Goal: Task Accomplishment & Management: Manage account settings

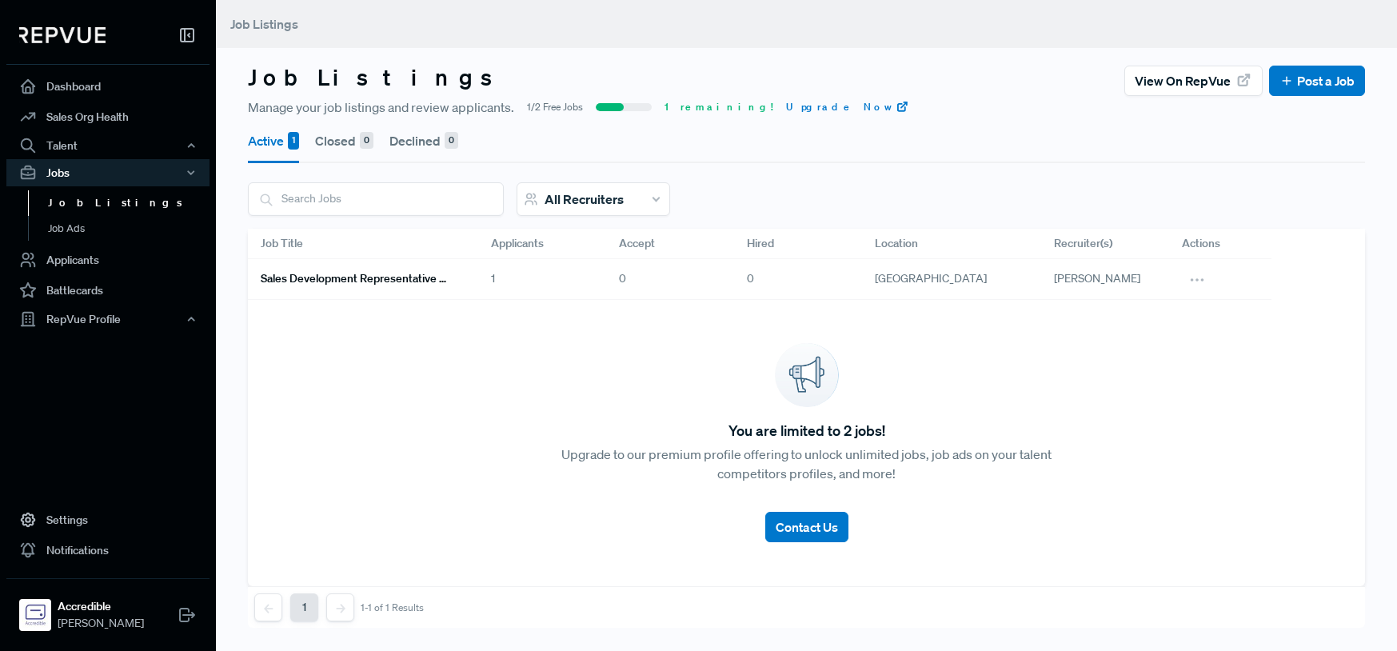
click at [359, 280] on h6 "Sales Development Representative Remote - US Based - EST Preferred" at bounding box center [357, 279] width 192 height 14
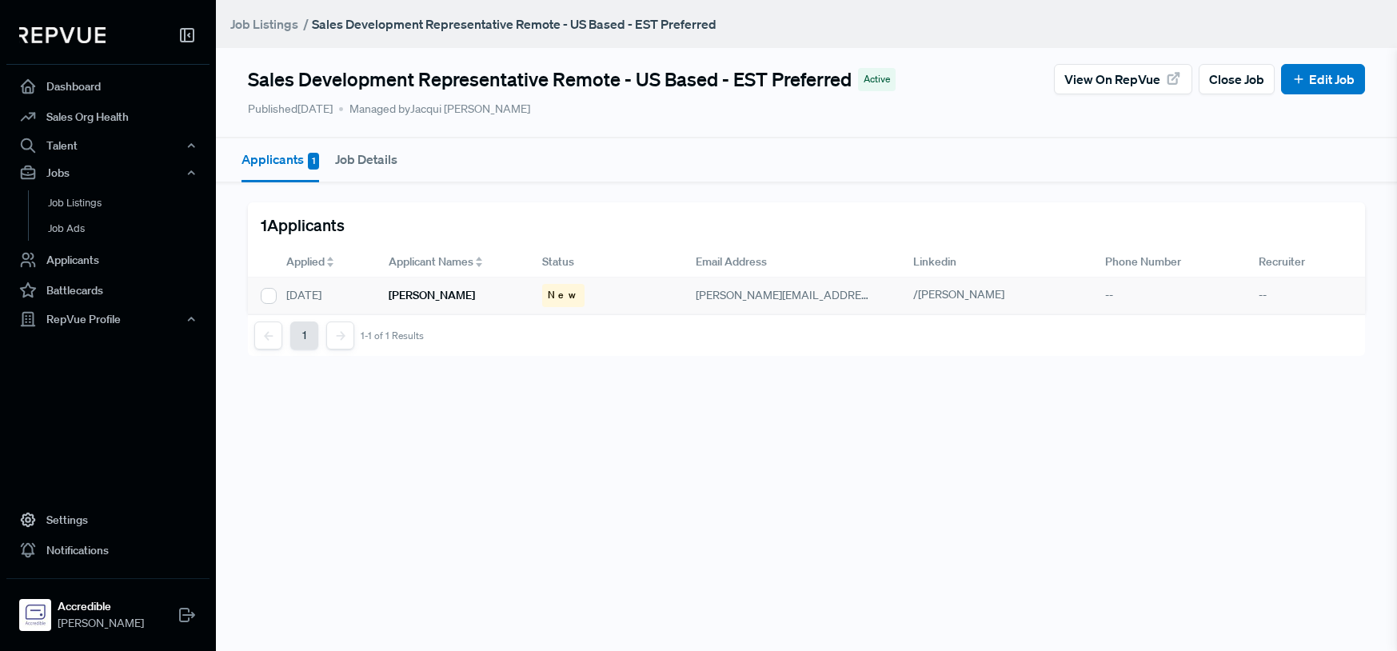
click at [424, 295] on h6 "[PERSON_NAME]" at bounding box center [432, 296] width 86 height 14
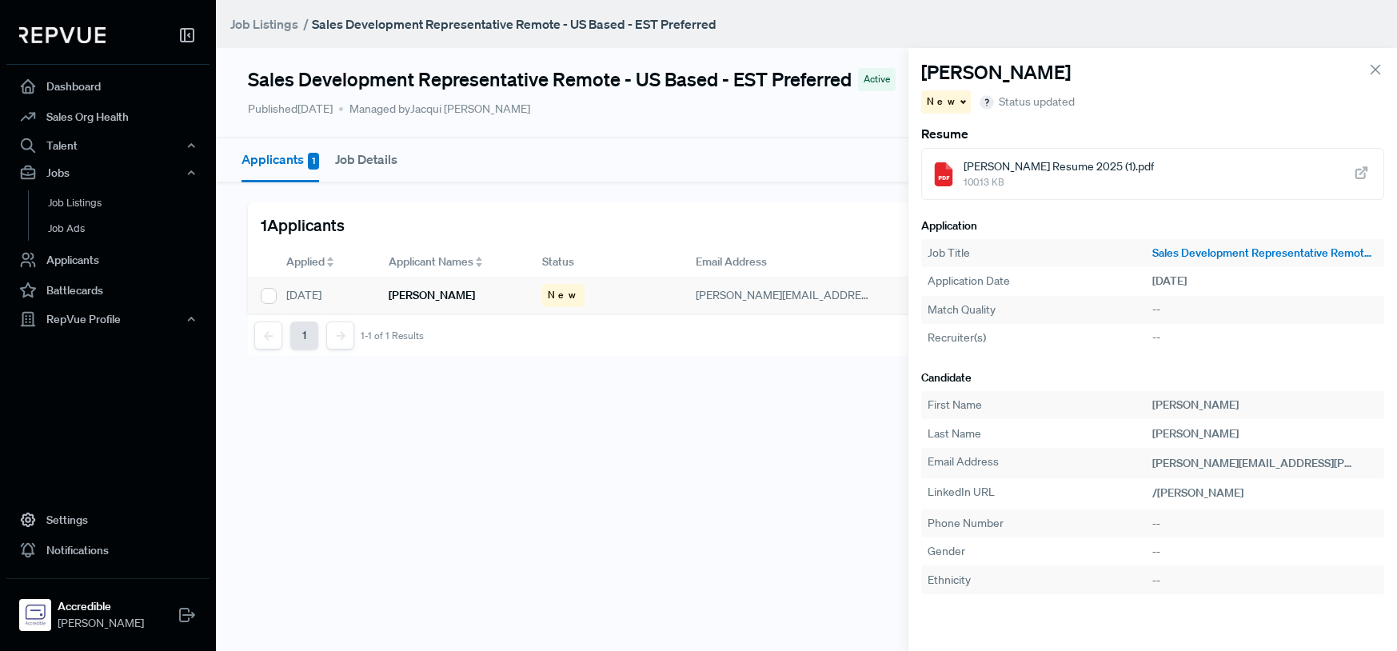
click at [1132, 169] on span "[PERSON_NAME] Resume 2025 (1).pdf" at bounding box center [1059, 166] width 190 height 17
click at [1377, 64] on icon at bounding box center [1376, 70] width 18 height 18
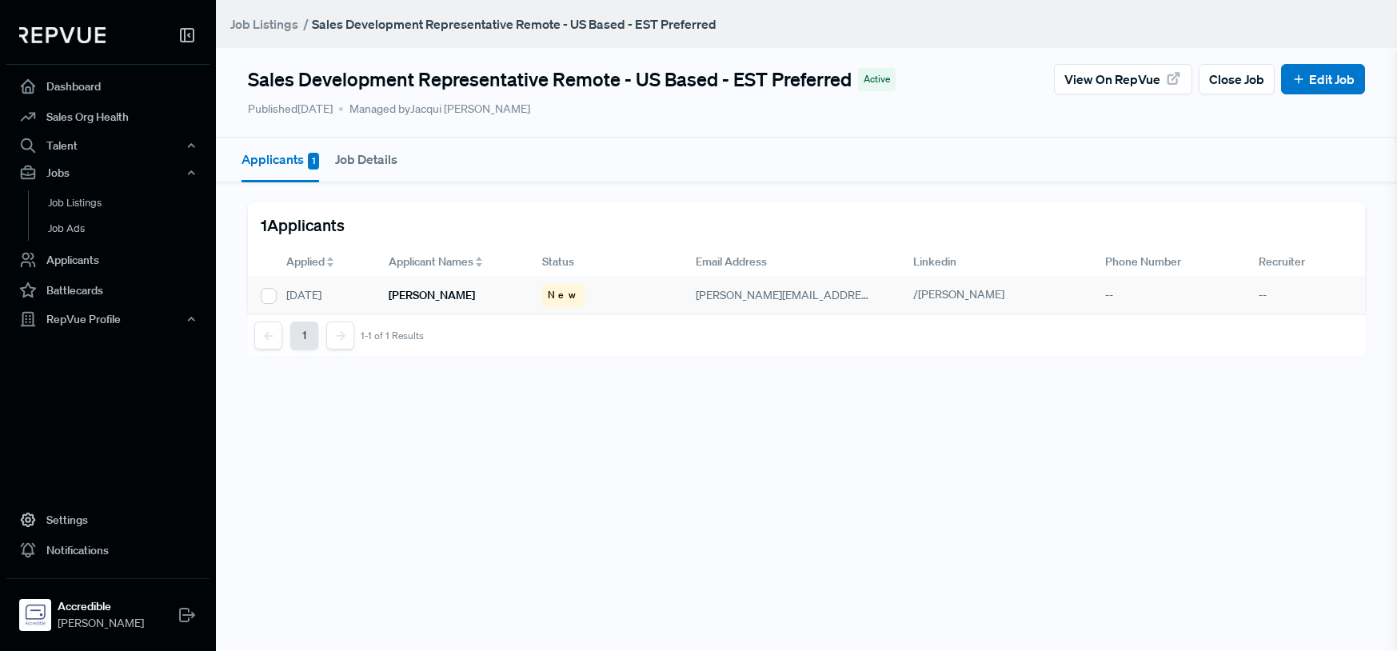
click at [494, 297] on div "[PERSON_NAME]" at bounding box center [453, 296] width 154 height 37
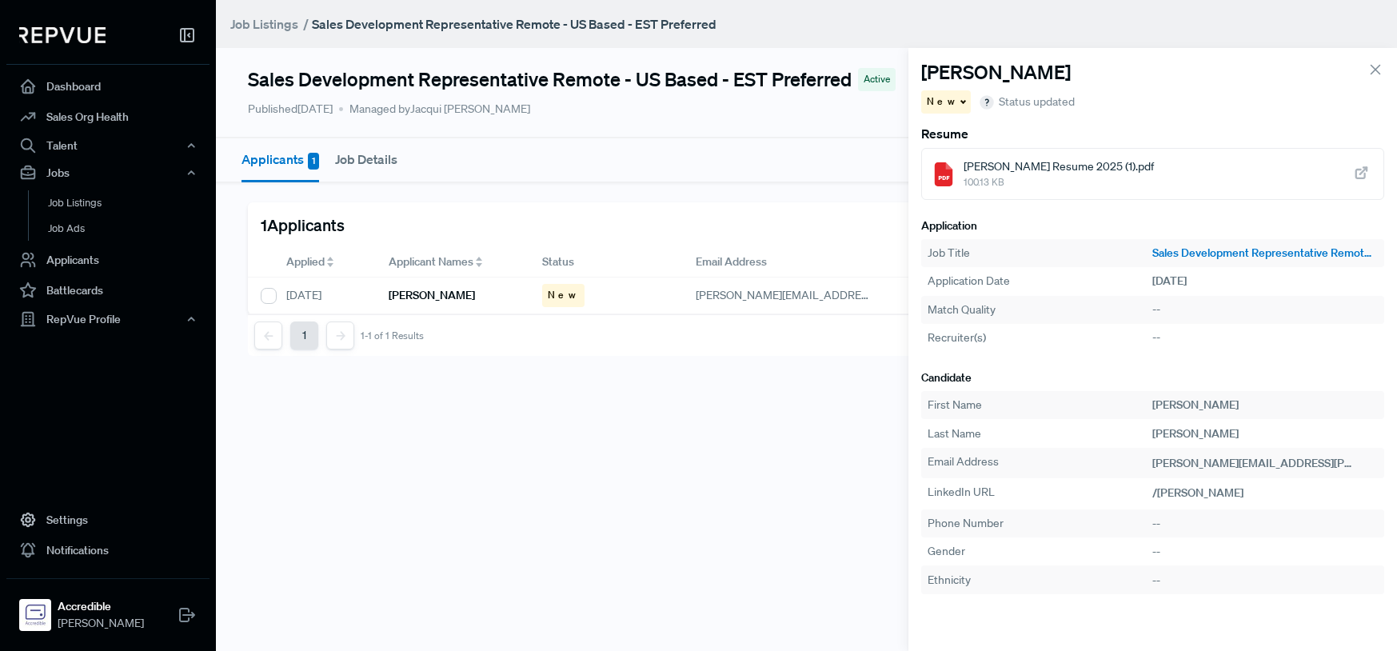
click at [947, 103] on div "New" at bounding box center [946, 101] width 50 height 23
click at [965, 157] on span "Declined" at bounding box center [956, 157] width 44 height 14
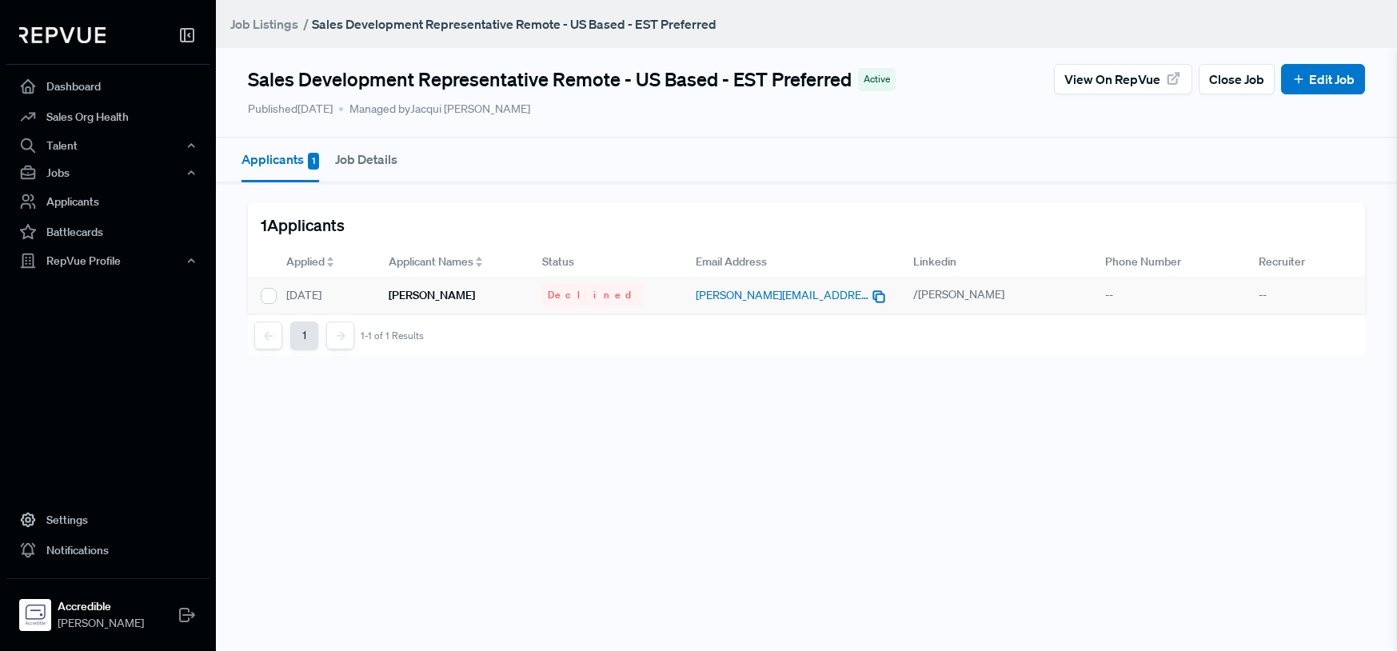
click at [780, 294] on span "[PERSON_NAME][EMAIL_ADDRESS][PERSON_NAME][DOMAIN_NAME]" at bounding box center [874, 295] width 356 height 14
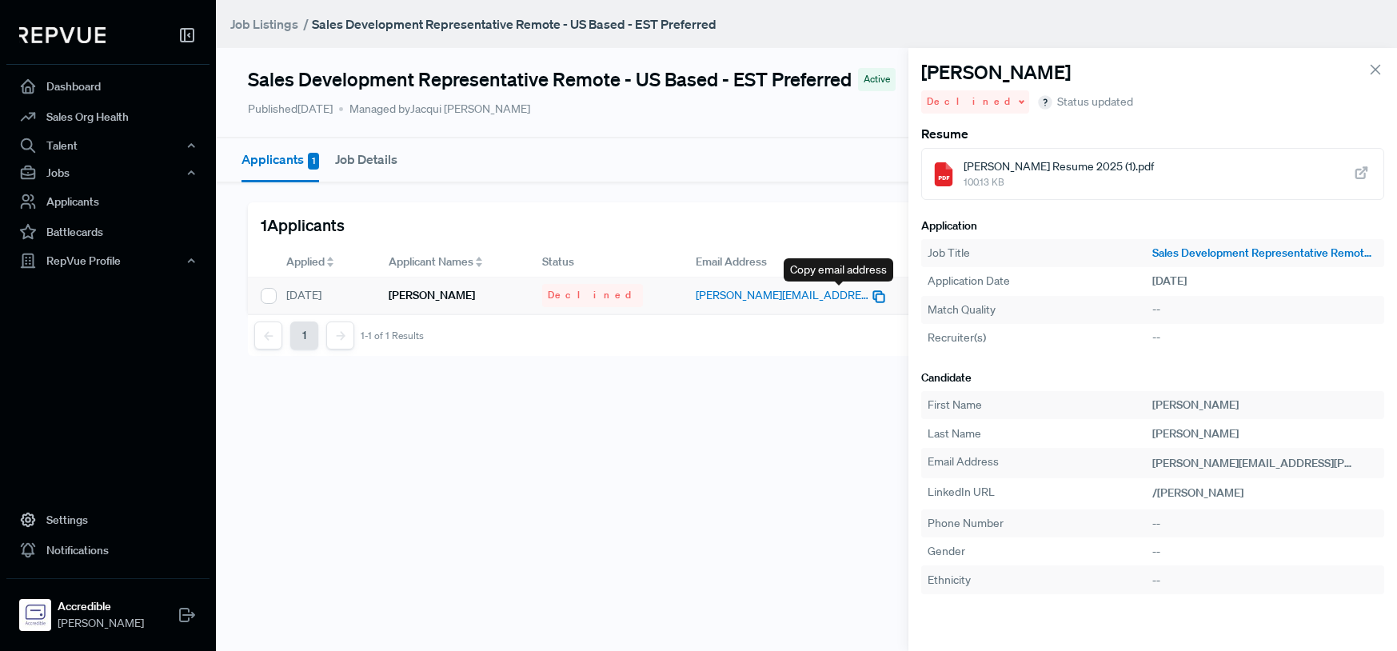
click at [874, 293] on use "button" at bounding box center [879, 297] width 10 height 10
click at [1377, 67] on icon at bounding box center [1376, 70] width 18 height 18
